Goal: Navigation & Orientation: Find specific page/section

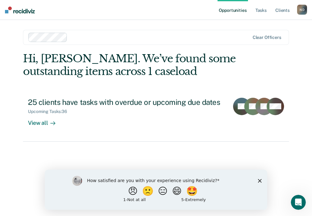
click at [137, 11] on nav "Opportunities Tasks Client s [PERSON_NAME] N D Profile How it works Log Out" at bounding box center [156, 10] width 312 height 20
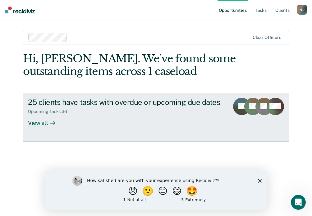
click at [37, 121] on div "View all" at bounding box center [45, 120] width 35 height 12
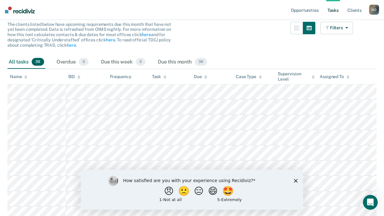
scroll to position [62, 0]
click at [297, 182] on polygon "Close survey" at bounding box center [296, 180] width 4 height 4
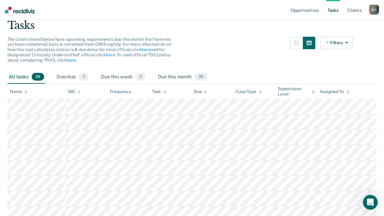
scroll to position [93, 0]
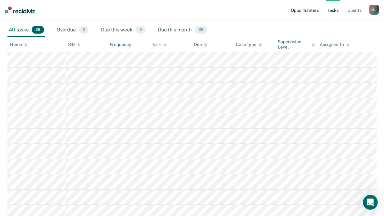
click at [300, 10] on link "Opportunities" at bounding box center [305, 10] width 30 height 20
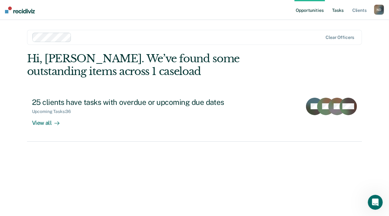
click at [312, 9] on link "Tasks" at bounding box center [338, 10] width 14 height 20
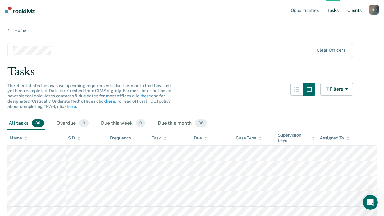
click at [312, 12] on link "Client s" at bounding box center [354, 10] width 17 height 20
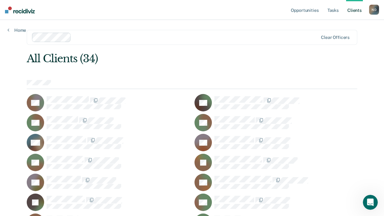
click at [312, 8] on link "Client s" at bounding box center [354, 10] width 17 height 20
click at [312, 10] on link "Tasks" at bounding box center [333, 10] width 14 height 20
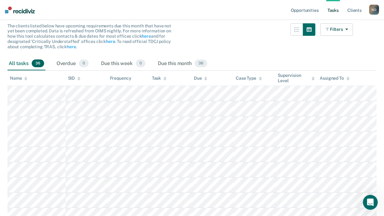
scroll to position [93, 0]
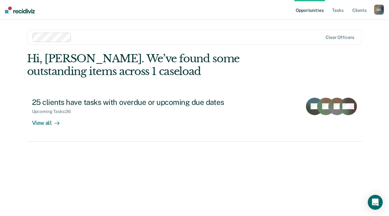
click at [52, 9] on nav "Opportunities Tasks Client s [PERSON_NAME] N D Profile How it works Log Out" at bounding box center [194, 10] width 389 height 20
